Goal: Communication & Community: Answer question/provide support

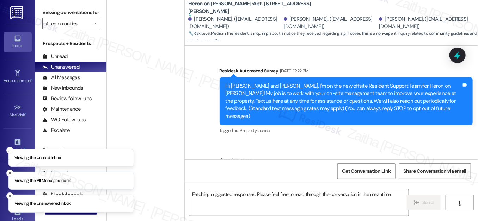
scroll to position [5595, 0]
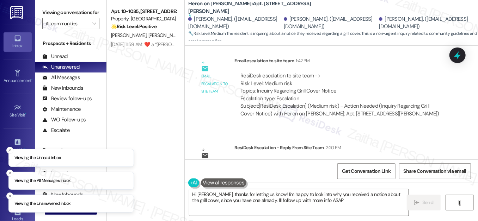
type textarea "Hi [PERSON_NAME], thanks for letting us know! I'm happy to look into why you re…"
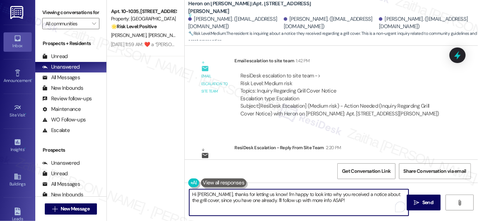
drag, startPoint x: 192, startPoint y: 195, endPoint x: 322, endPoint y: 203, distance: 130.2
click at [322, 204] on textarea "Hi [PERSON_NAME], thanks for letting us know! I'm happy to look into why you re…" at bounding box center [298, 203] width 219 height 26
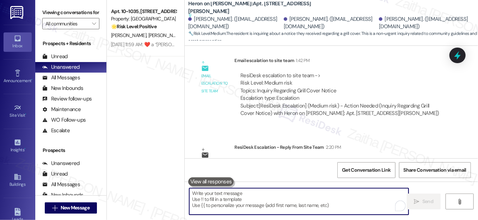
scroll to position [5594, 0]
click at [207, 199] on textarea "To enrich screen reader interactions, please activate Accessibility in Grammarl…" at bounding box center [298, 201] width 219 height 26
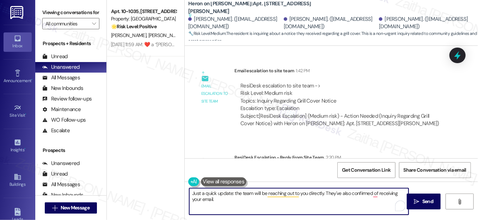
scroll to position [5595, 0]
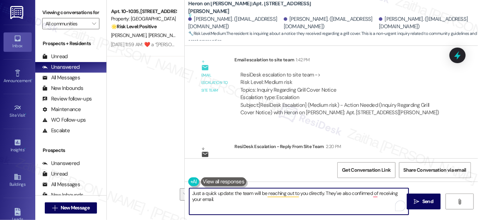
drag, startPoint x: 192, startPoint y: 191, endPoint x: 223, endPoint y: 200, distance: 32.5
click at [223, 200] on textarea "Just a quick update: the team will be reaching out to you directly. They've als…" at bounding box center [298, 201] width 219 height 26
type textarea "J"
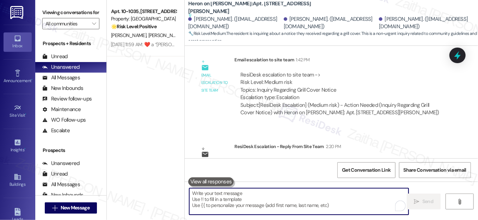
paste textarea "Just a quick update: the team will be reaching out to you directly, and they’ve…"
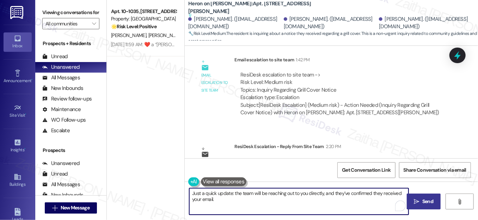
type textarea "Just a quick update: the team will be reaching out to you directly, and they’ve…"
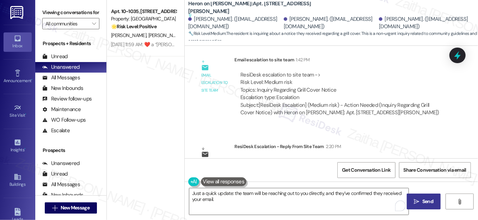
click at [425, 200] on span "Send" at bounding box center [427, 201] width 11 height 7
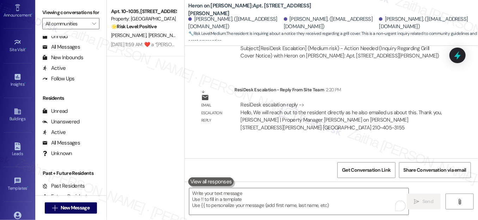
scroll to position [113, 0]
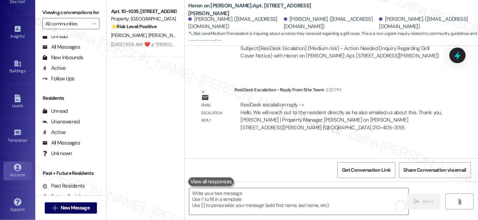
click at [21, 167] on link "Account" at bounding box center [18, 170] width 28 height 19
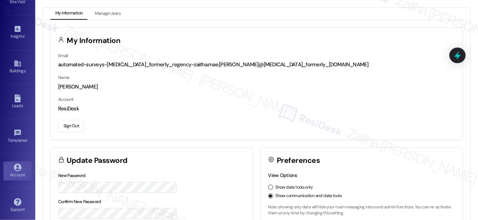
click at [72, 128] on button "Sign Out" at bounding box center [71, 126] width 26 height 12
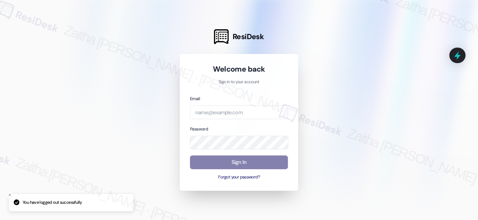
click at [218, 119] on div "Email Password Sign In Forgot your password?" at bounding box center [239, 138] width 98 height 86
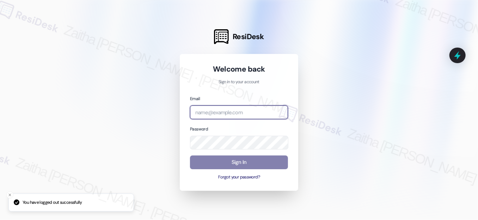
click at [217, 115] on input "email" at bounding box center [239, 112] width 98 height 14
type input "automated-surveys-crawford_hoying-zaitha.mae.[PERSON_NAME]@crawford_[DOMAIN_NAM…"
